Goal: Find specific page/section

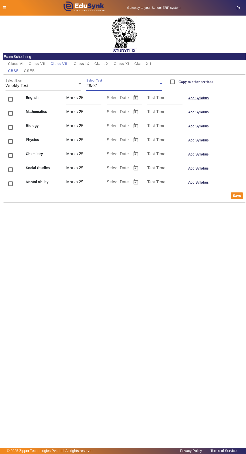
click at [4, 8] on icon at bounding box center [4, 8] width 3 height 4
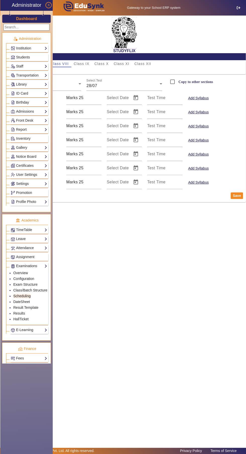
click at [29, 289] on link "Class/Batch Structure" at bounding box center [30, 290] width 34 height 4
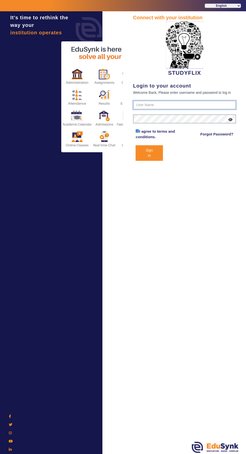
click at [148, 105] on input "text" at bounding box center [184, 104] width 103 height 9
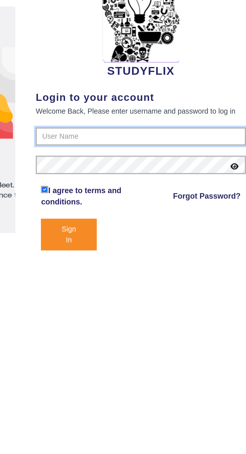
type input "6354922771"
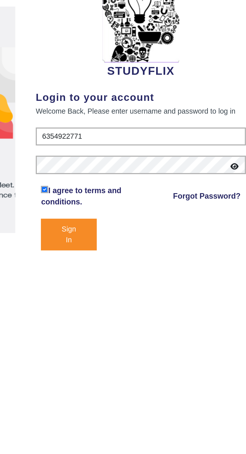
click at [155, 154] on button "Sign In" at bounding box center [148, 153] width 27 height 16
